Goal: Find specific page/section: Find specific page/section

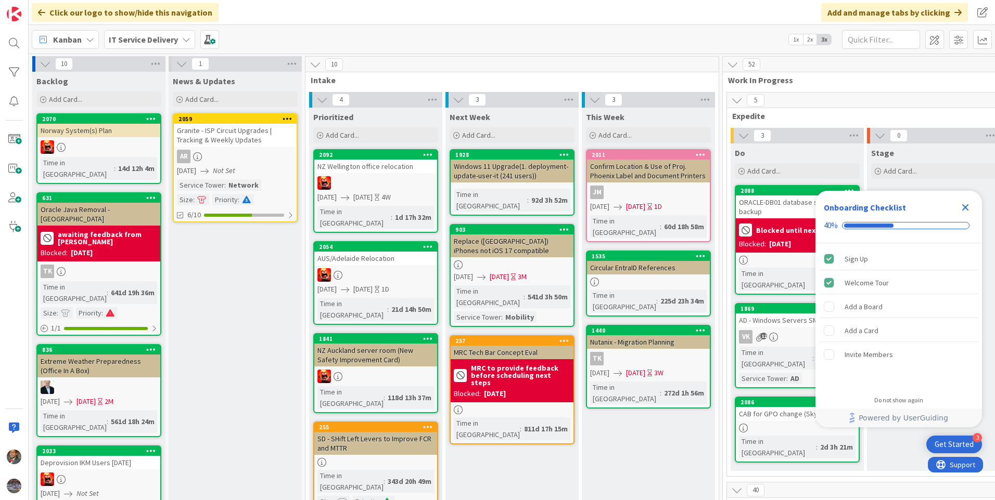
click at [193, 44] on div "Kanban IT Service Delivery 1x 2x 3x" at bounding box center [512, 39] width 966 height 29
click at [185, 40] on icon at bounding box center [186, 39] width 8 height 8
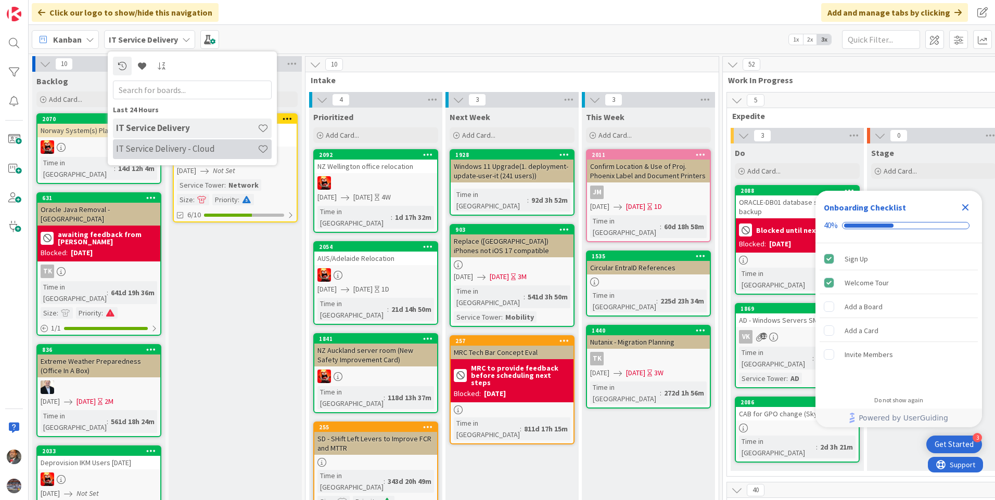
click at [150, 146] on h4 "IT Service Delivery - Cloud" at bounding box center [187, 149] width 142 height 10
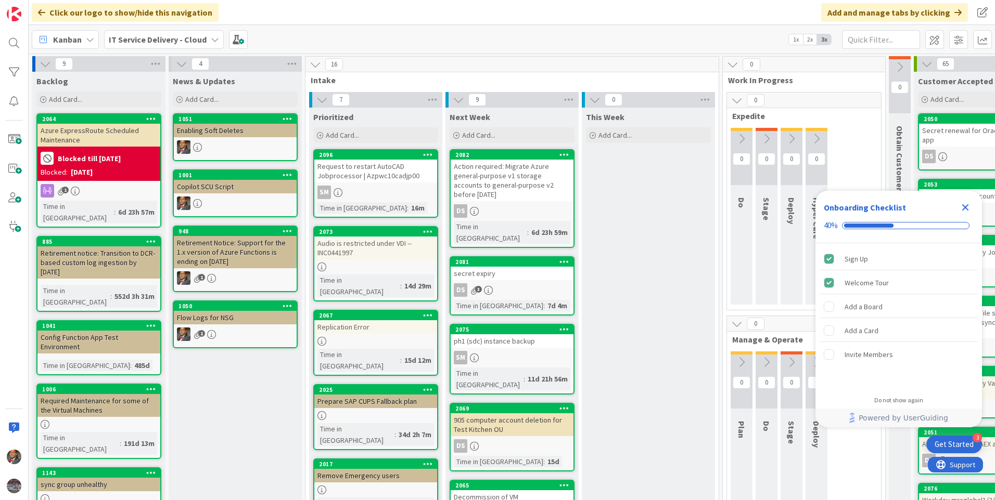
click at [968, 206] on icon "Close Checklist" at bounding box center [965, 207] width 12 height 12
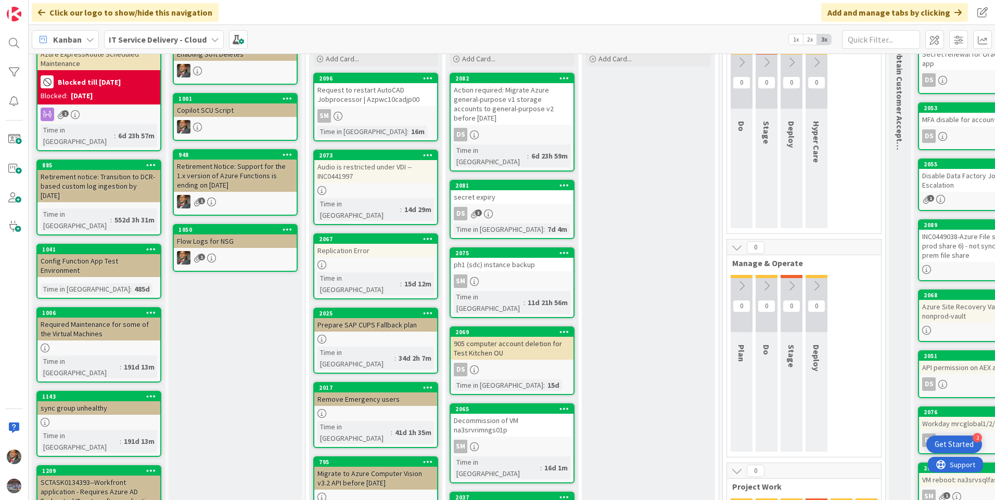
scroll to position [52, 0]
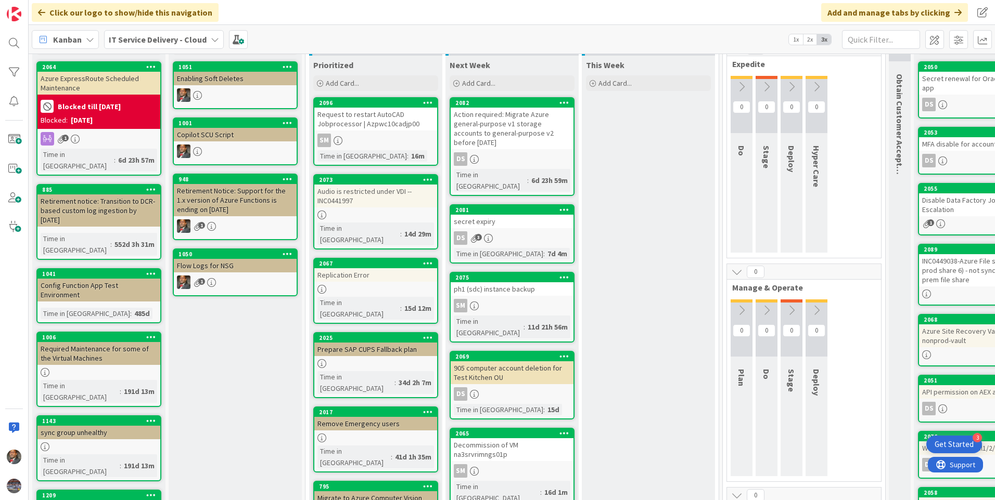
click at [369, 126] on div "Request to restart AutoCAD Jobprocessor | Azpwc10cadjp00" at bounding box center [375, 119] width 123 height 23
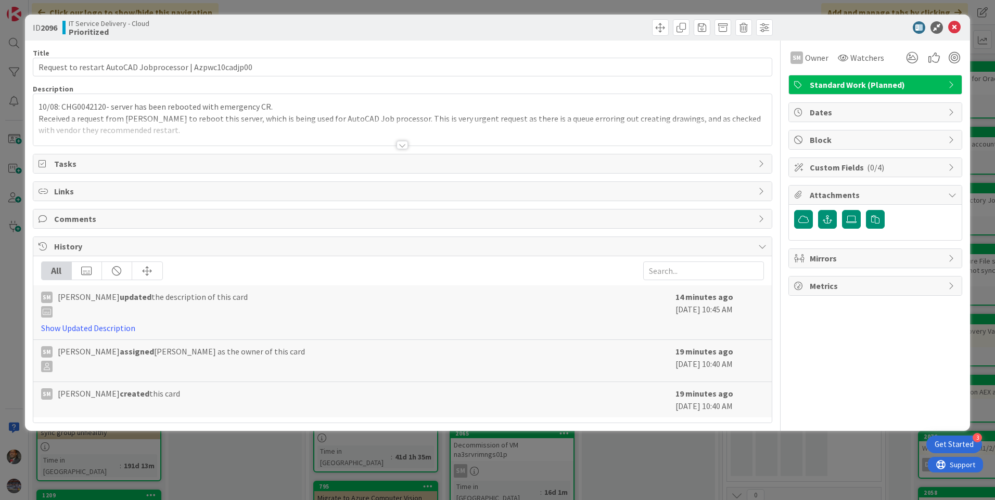
click at [402, 145] on div at bounding box center [401, 145] width 11 height 8
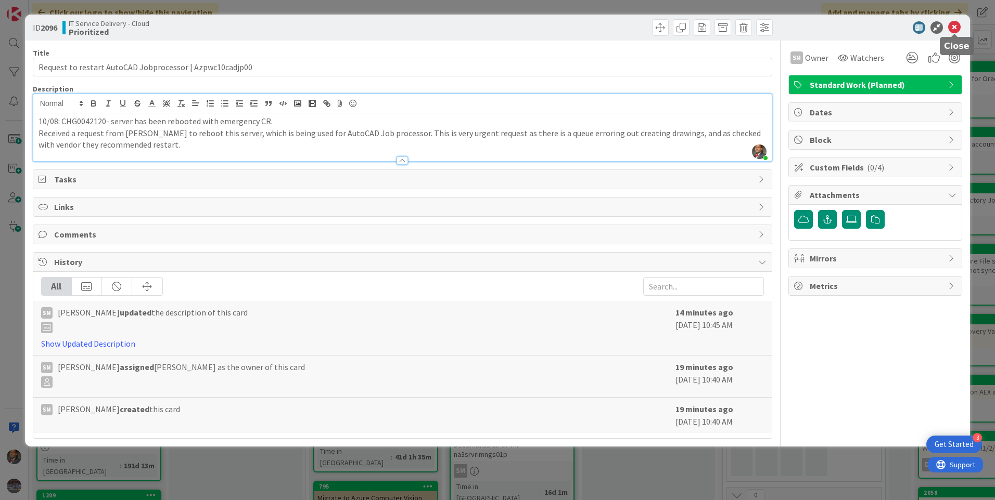
click at [953, 29] on icon at bounding box center [954, 27] width 12 height 12
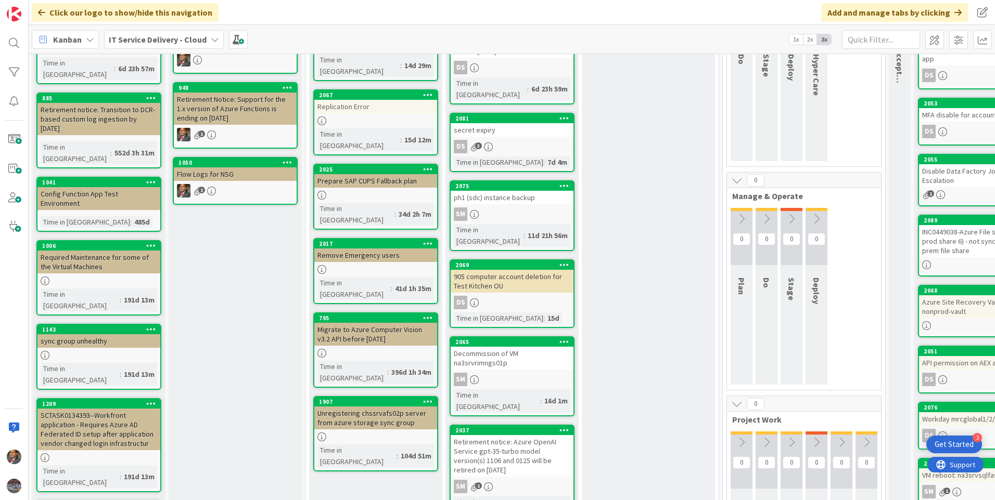
scroll to position [156, 0]
